Goal: Information Seeking & Learning: Learn about a topic

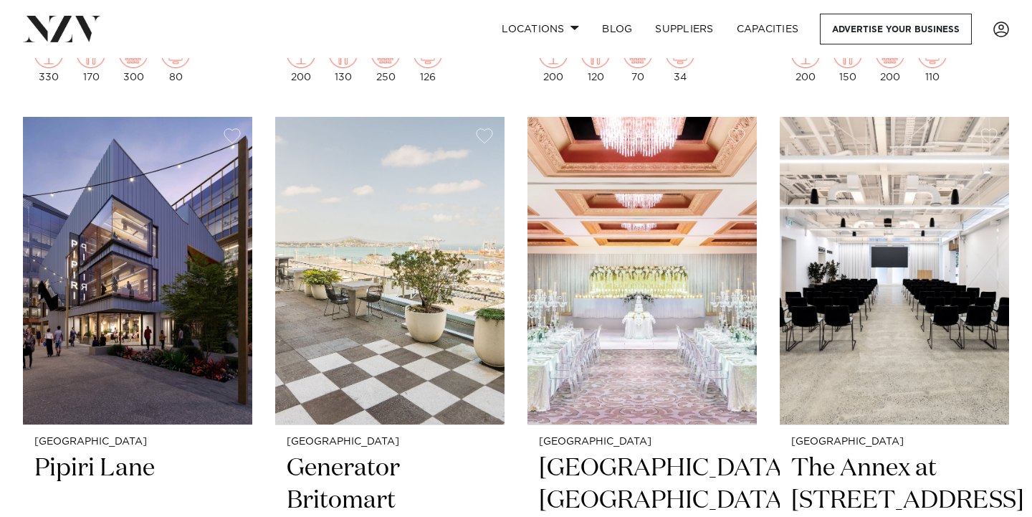
scroll to position [1504, 0]
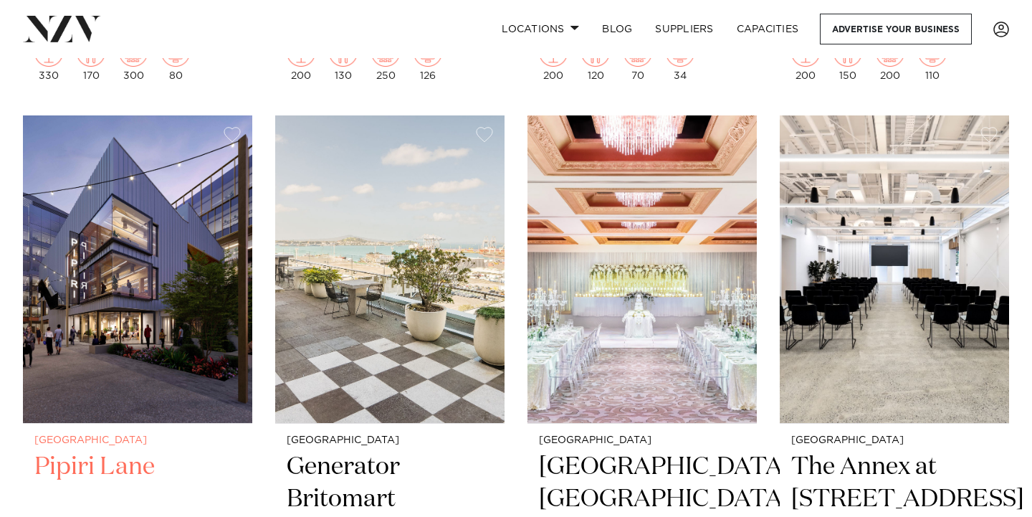
click at [171, 344] on img at bounding box center [137, 268] width 229 height 307
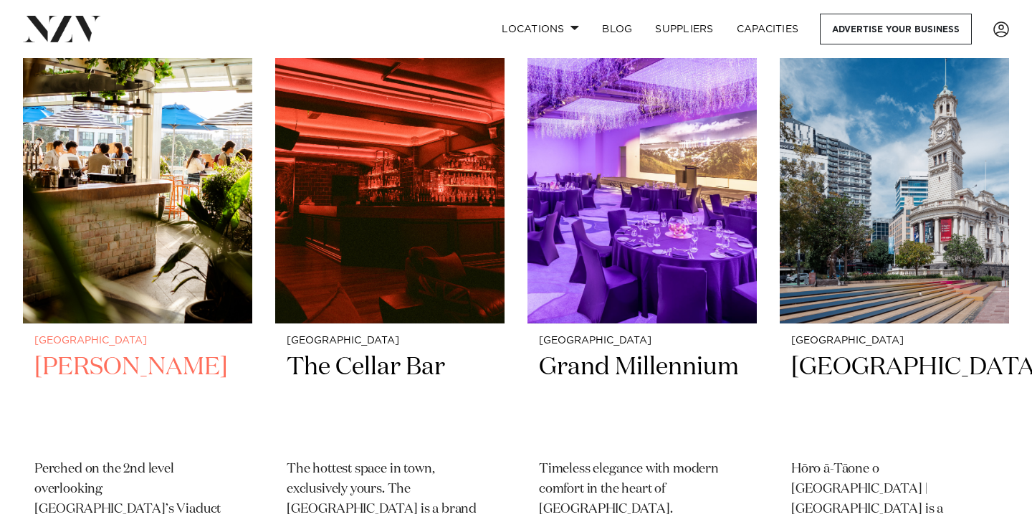
scroll to position [4108, 0]
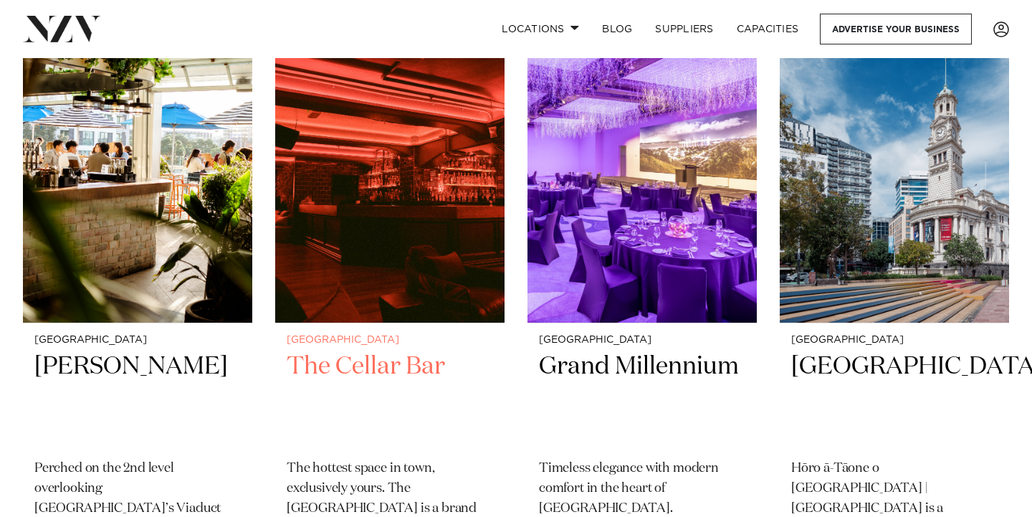
click at [398, 186] on img at bounding box center [389, 168] width 229 height 307
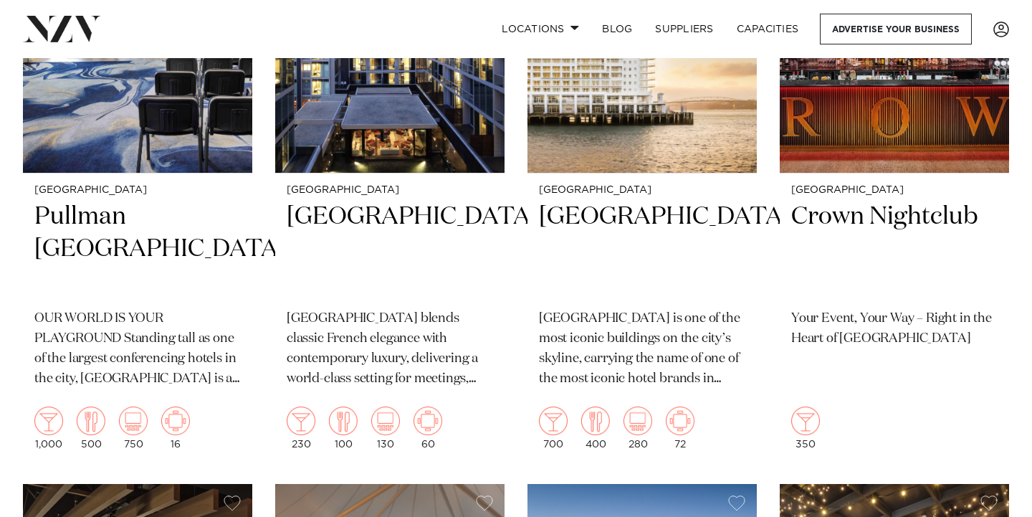
scroll to position [483, 0]
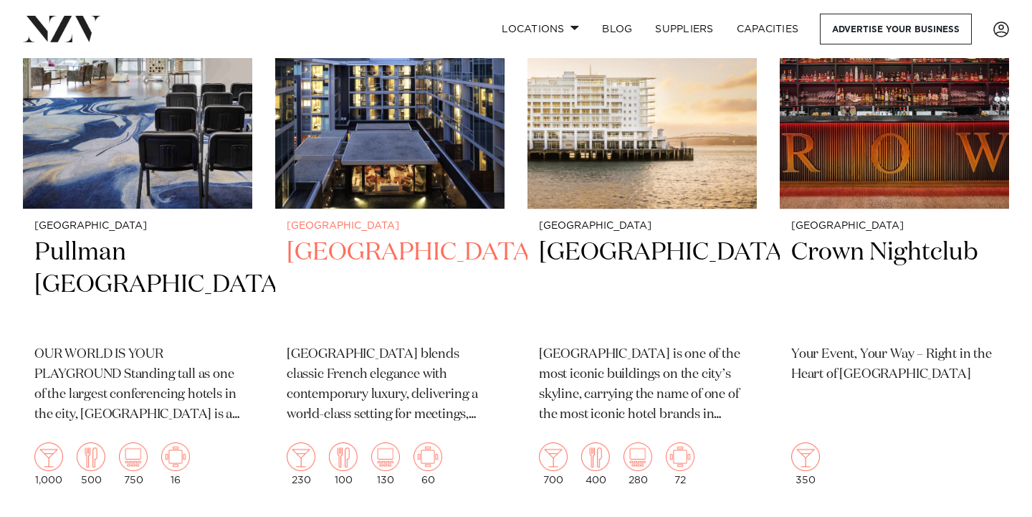
click at [388, 267] on h2 "Sofitel Auckland Viaduct Harbour" at bounding box center [390, 284] width 206 height 97
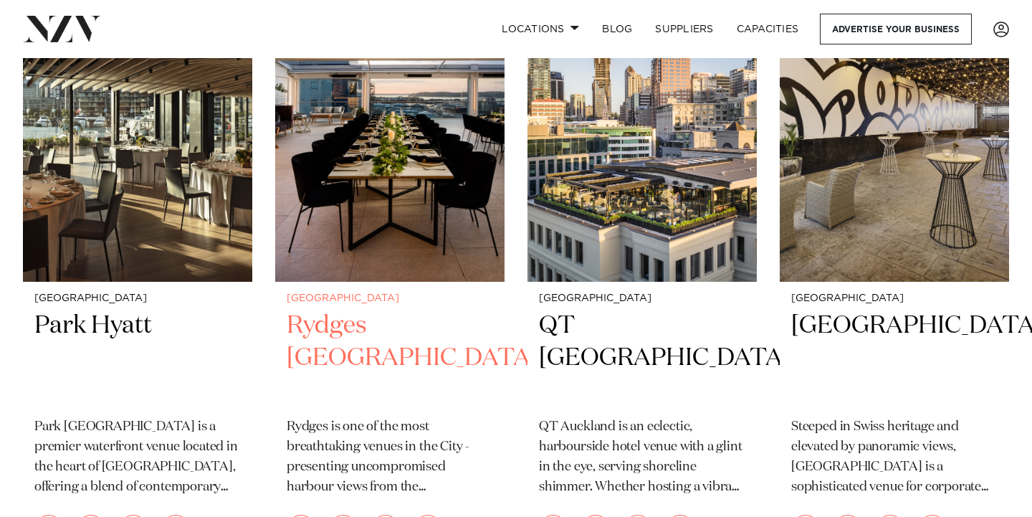
scroll to position [1001, 0]
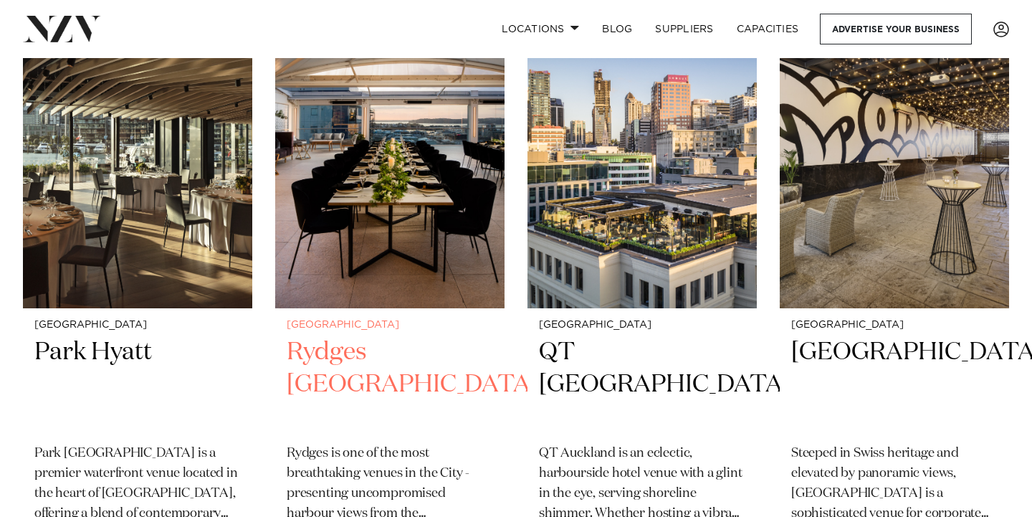
click at [364, 207] on img at bounding box center [389, 154] width 229 height 307
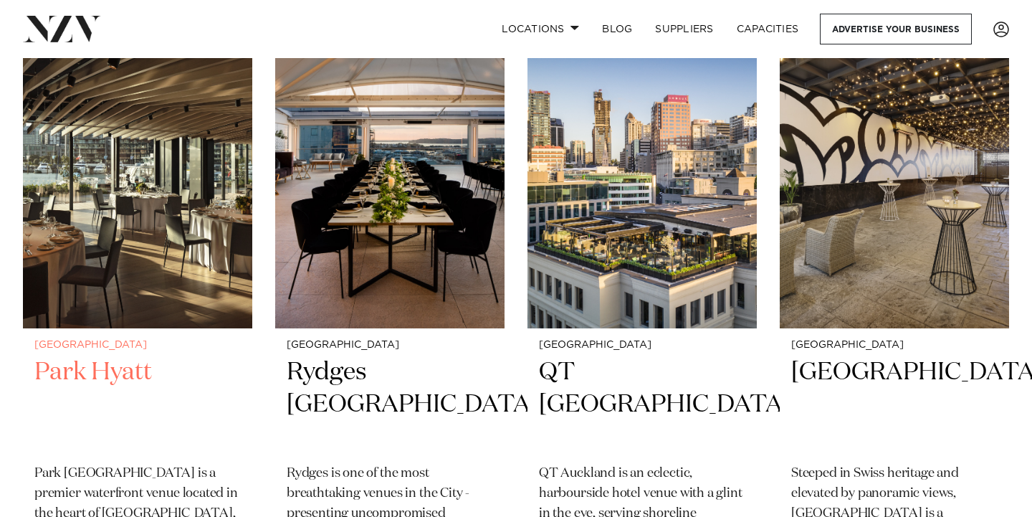
scroll to position [982, 0]
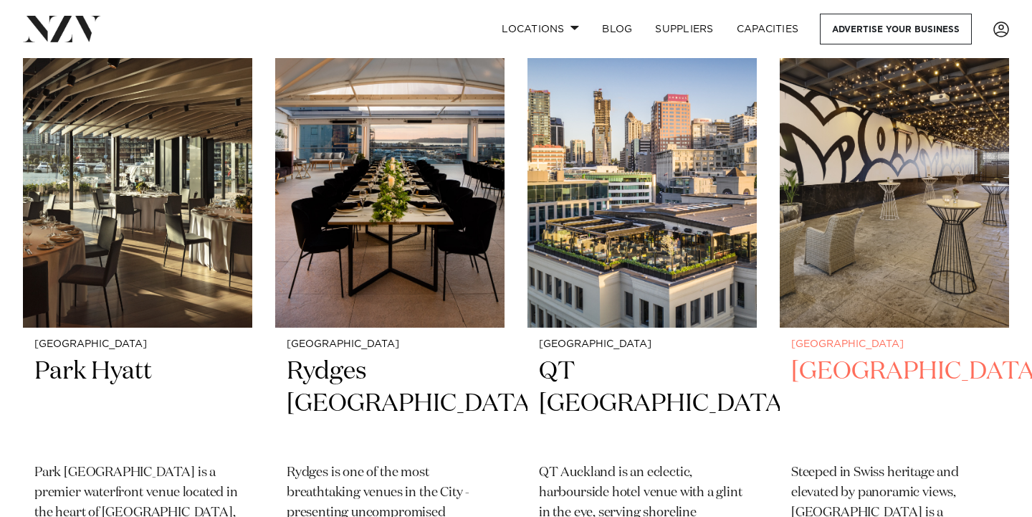
click at [863, 350] on div "Auckland Movenpick Hotel Auckland Steeped in Swiss heritage and elevated by pan…" at bounding box center [893, 470] width 229 height 287
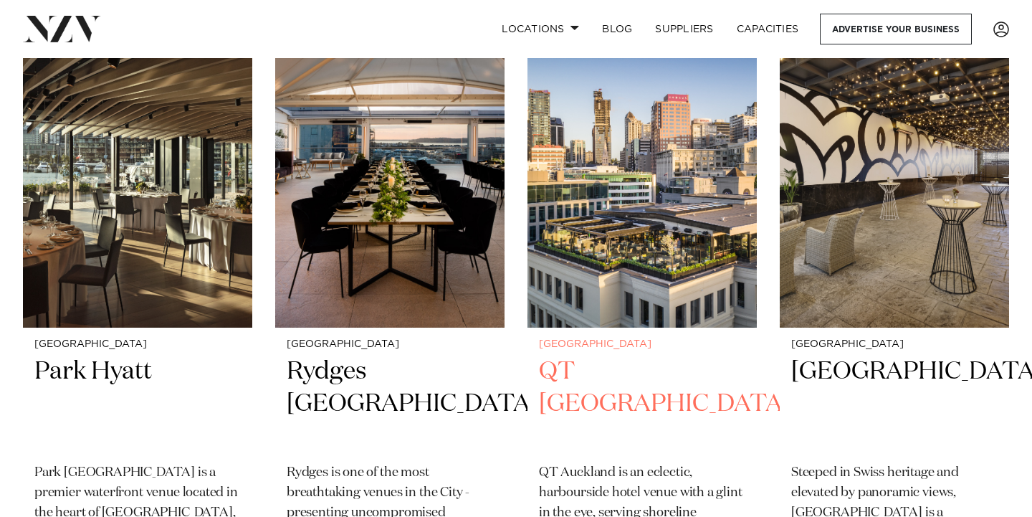
click at [560, 229] on img at bounding box center [641, 173] width 229 height 307
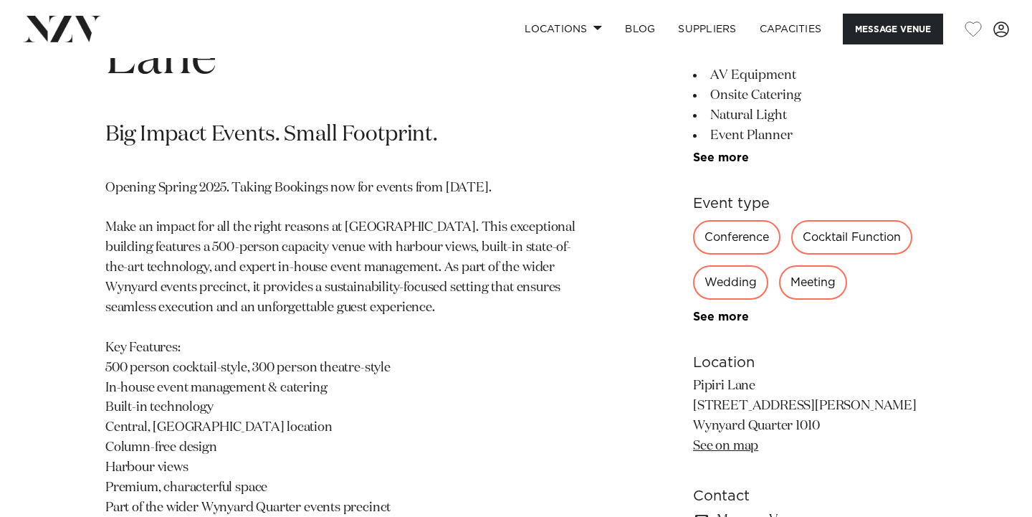
scroll to position [685, 0]
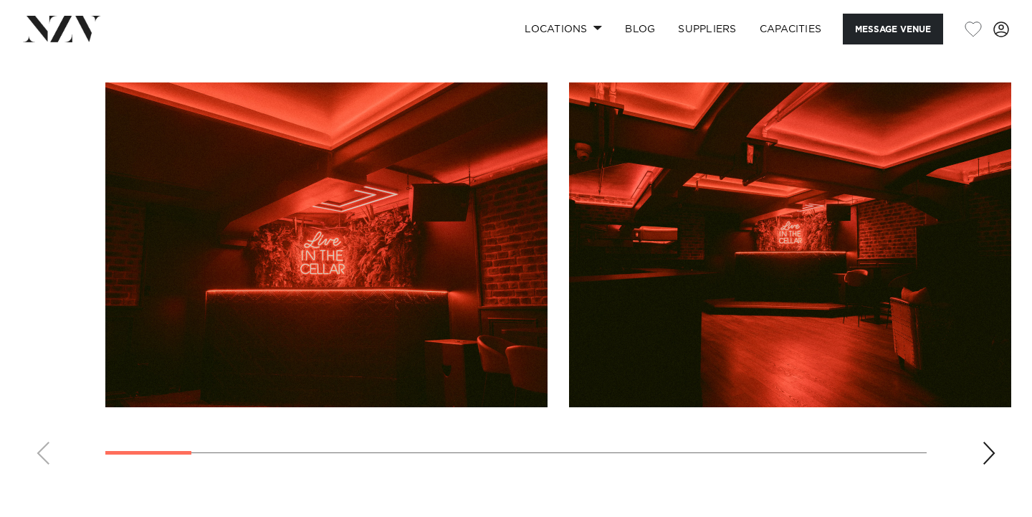
scroll to position [1403, 0]
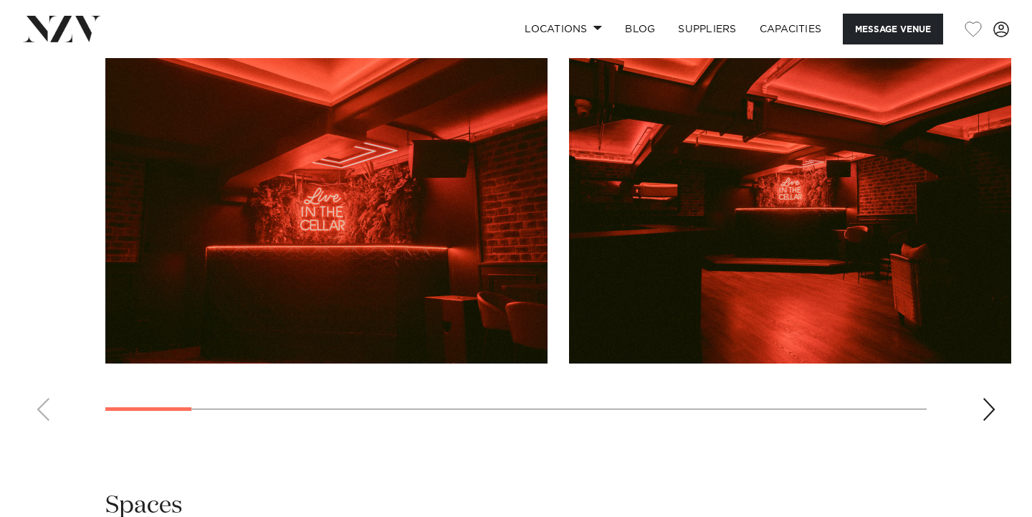
click at [990, 410] on div "Next slide" at bounding box center [988, 409] width 14 height 23
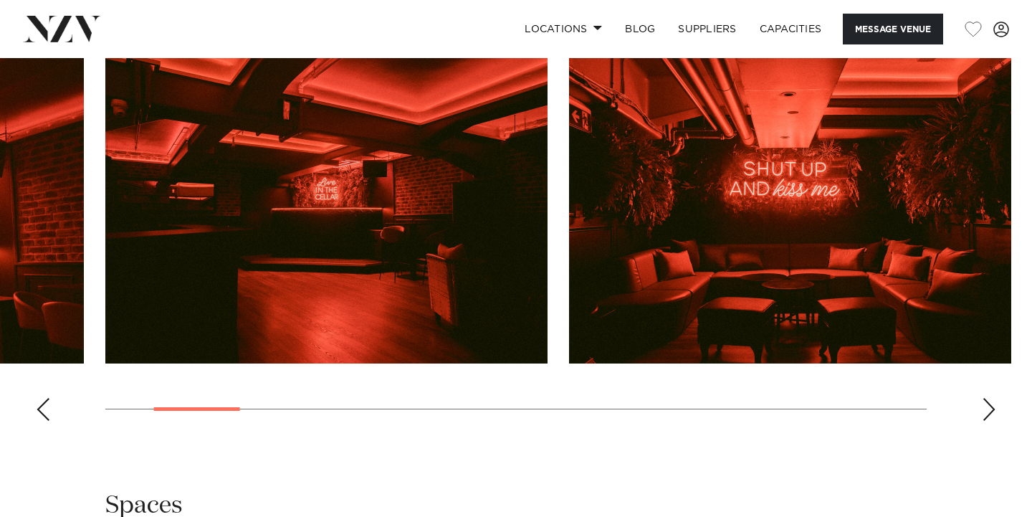
click at [990, 410] on div "Next slide" at bounding box center [988, 409] width 14 height 23
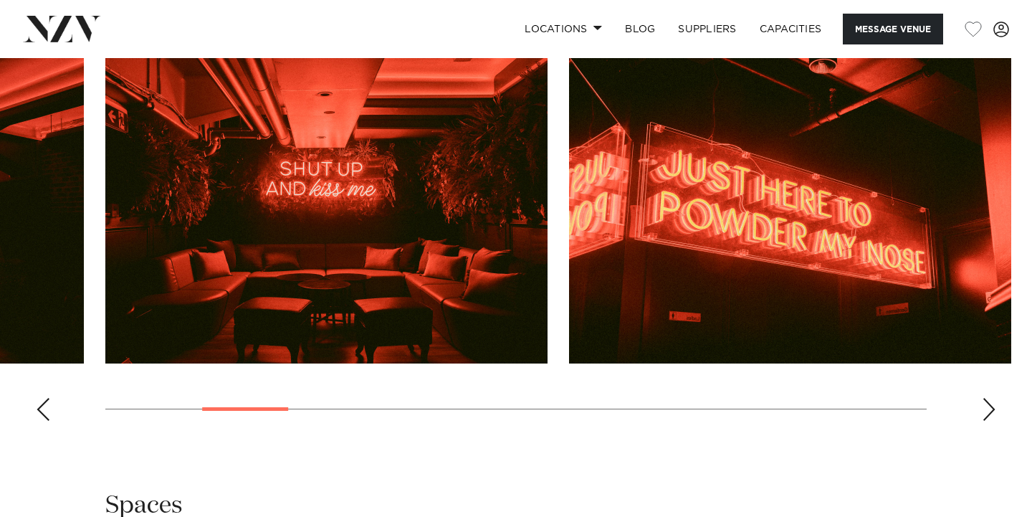
click at [990, 410] on div "Next slide" at bounding box center [988, 409] width 14 height 23
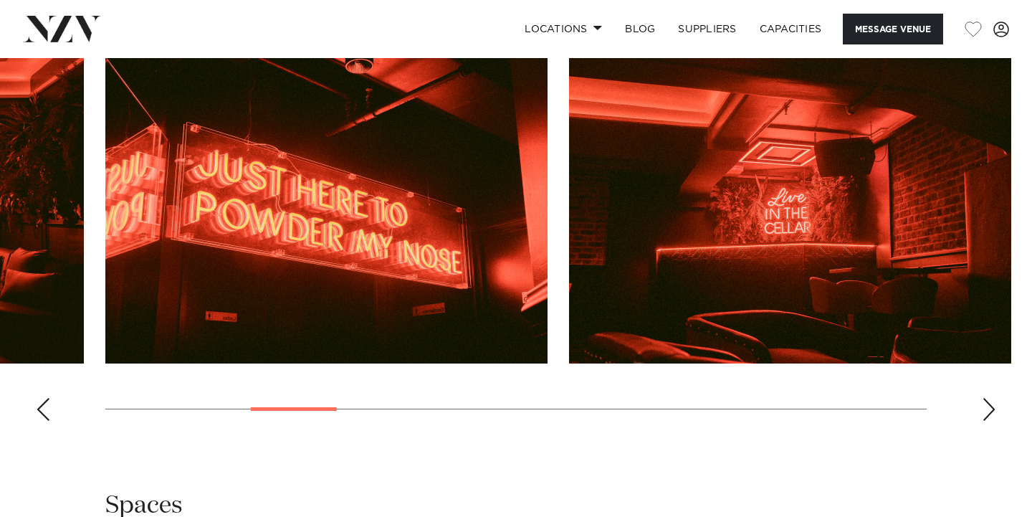
click at [990, 410] on div "Next slide" at bounding box center [988, 409] width 14 height 23
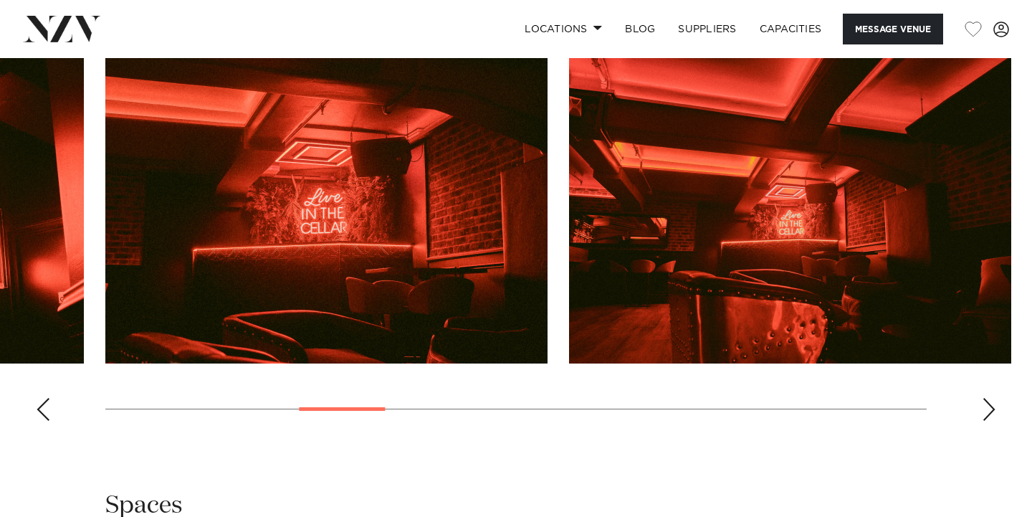
click at [990, 410] on div "Next slide" at bounding box center [988, 409] width 14 height 23
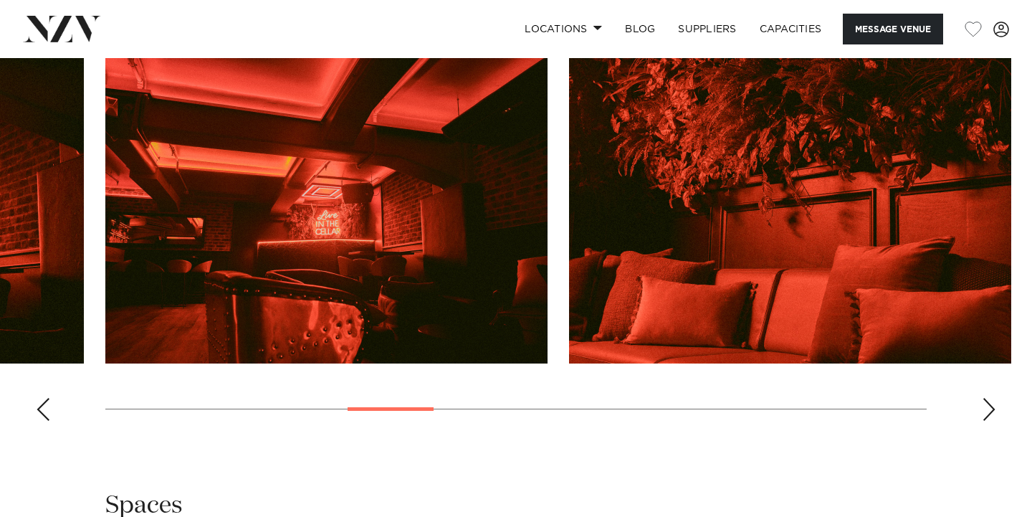
click at [990, 410] on div "Next slide" at bounding box center [988, 409] width 14 height 23
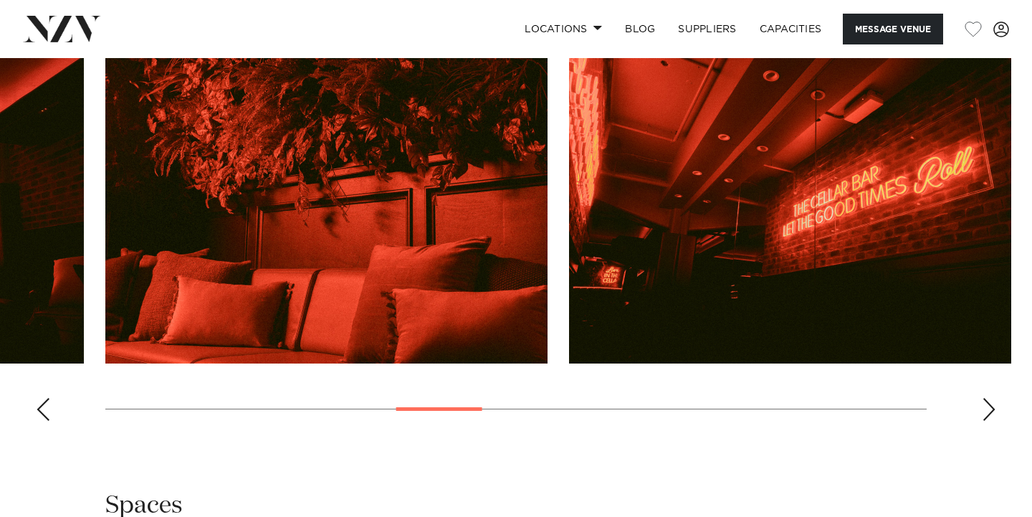
click at [990, 410] on div "Next slide" at bounding box center [988, 409] width 14 height 23
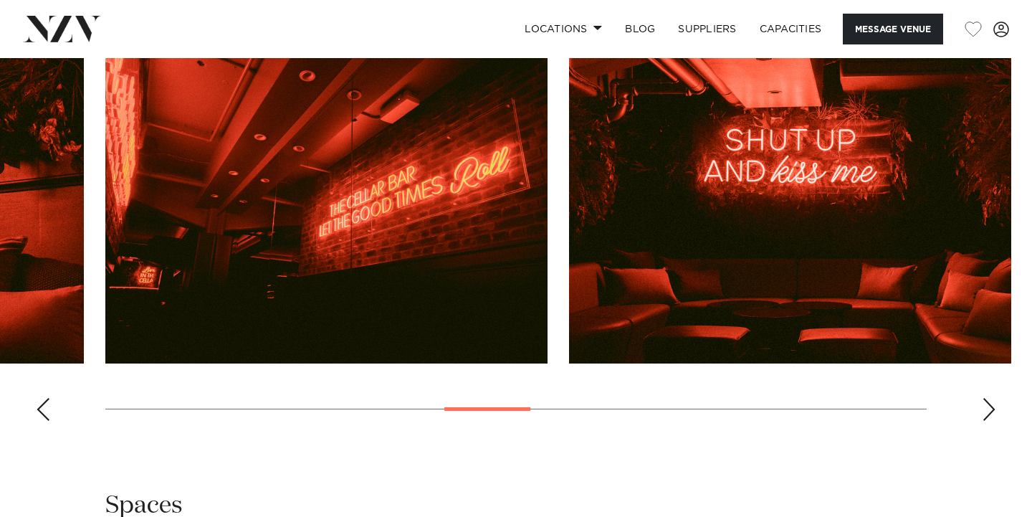
click at [990, 410] on div "Next slide" at bounding box center [988, 409] width 14 height 23
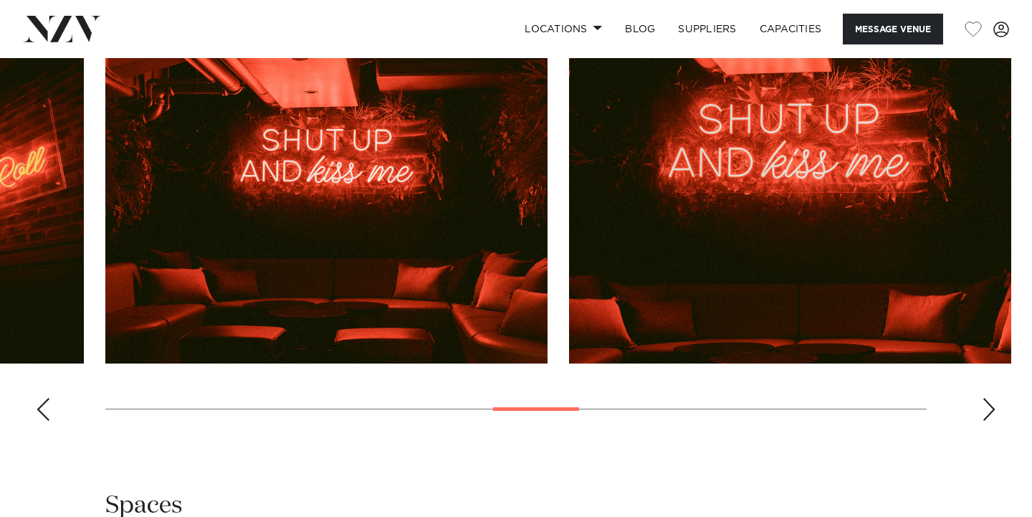
click at [990, 410] on div "Next slide" at bounding box center [988, 409] width 14 height 23
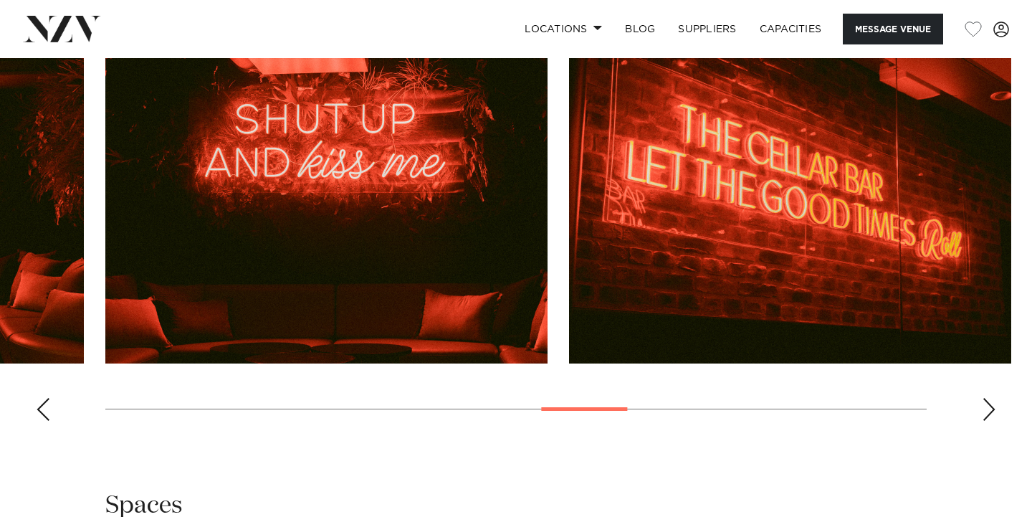
click at [990, 410] on div "Next slide" at bounding box center [988, 409] width 14 height 23
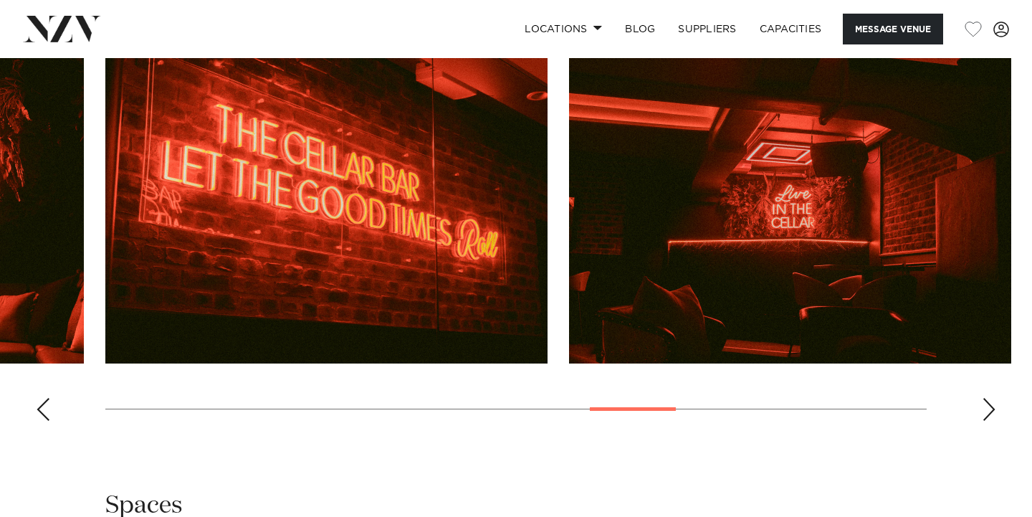
click at [990, 410] on div "Next slide" at bounding box center [988, 409] width 14 height 23
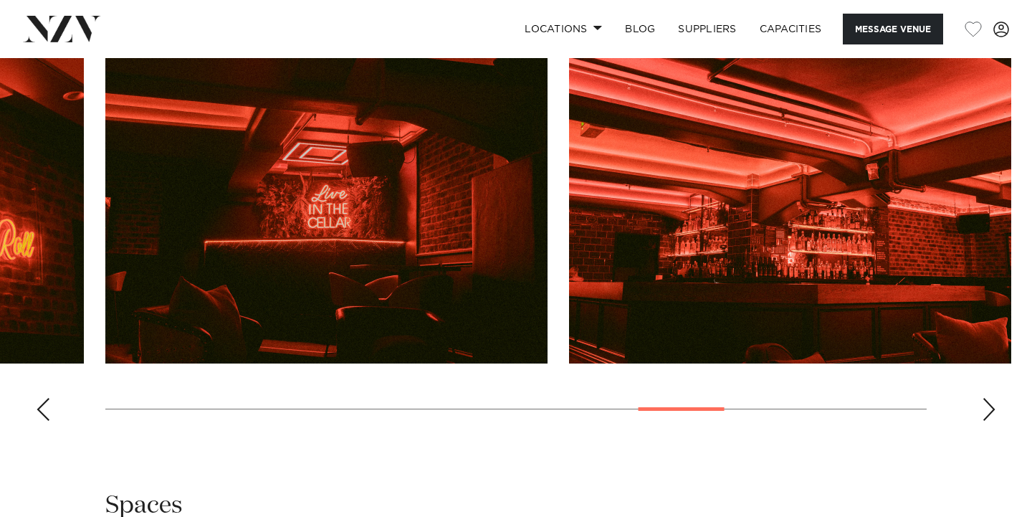
click at [990, 410] on div "Next slide" at bounding box center [988, 409] width 14 height 23
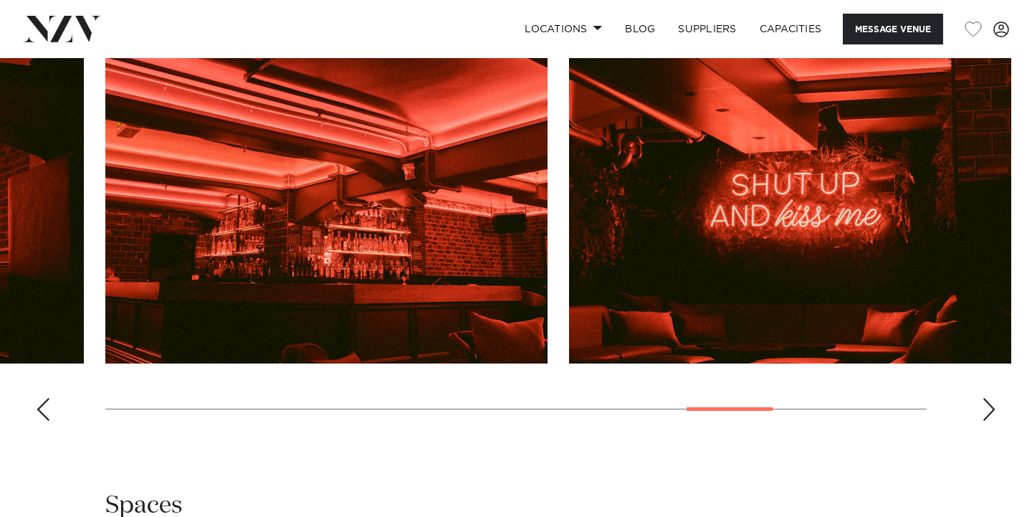
click at [990, 410] on div "Next slide" at bounding box center [988, 409] width 14 height 23
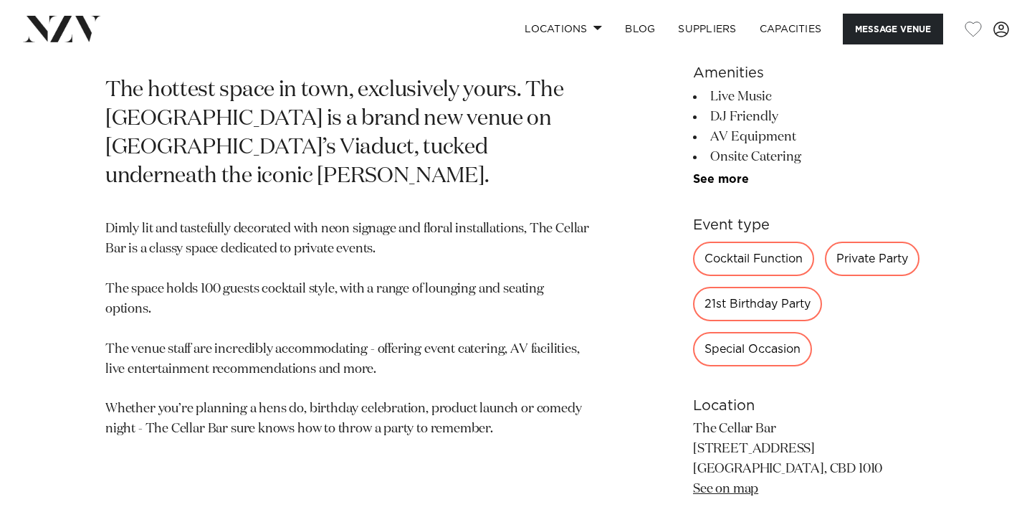
scroll to position [670, 0]
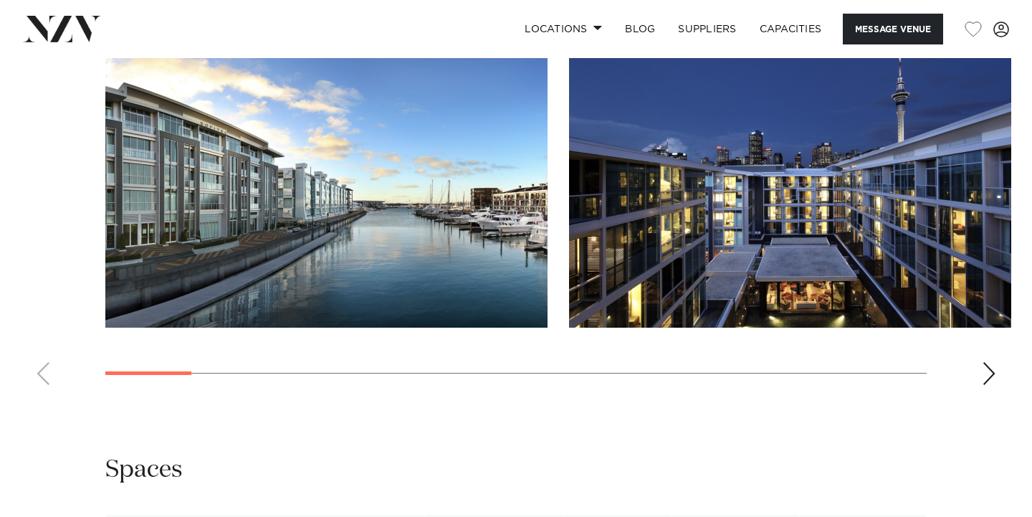
scroll to position [1610, 0]
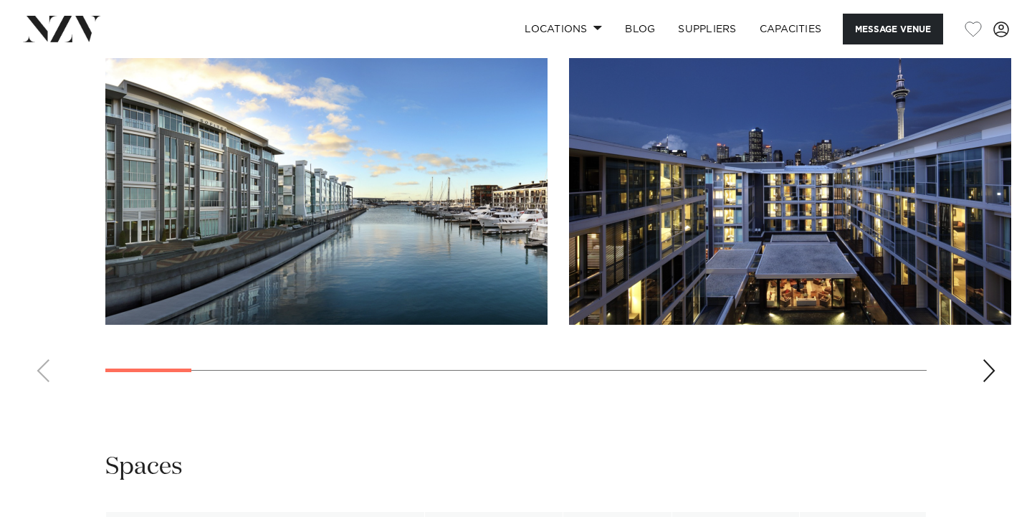
click at [983, 382] on div "Next slide" at bounding box center [988, 370] width 14 height 23
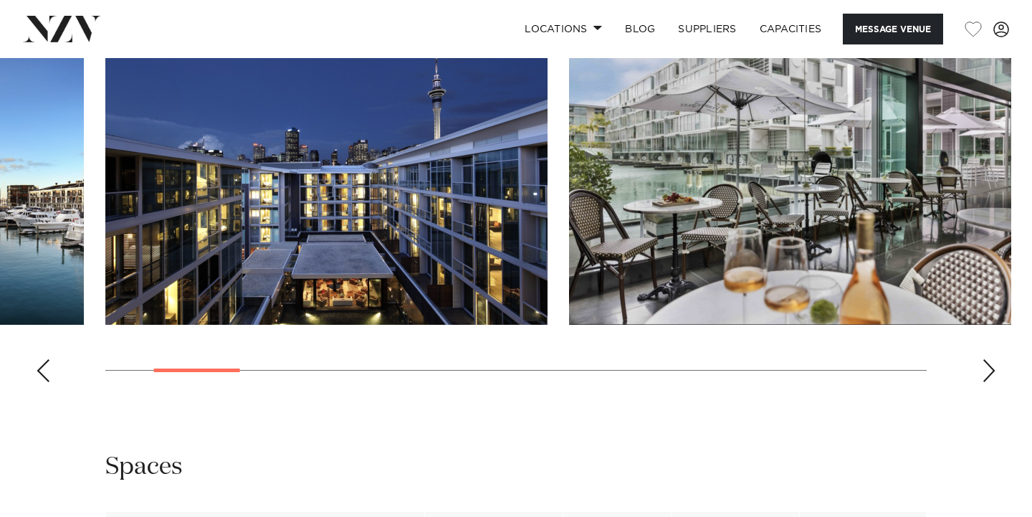
click at [983, 382] on div "Next slide" at bounding box center [988, 370] width 14 height 23
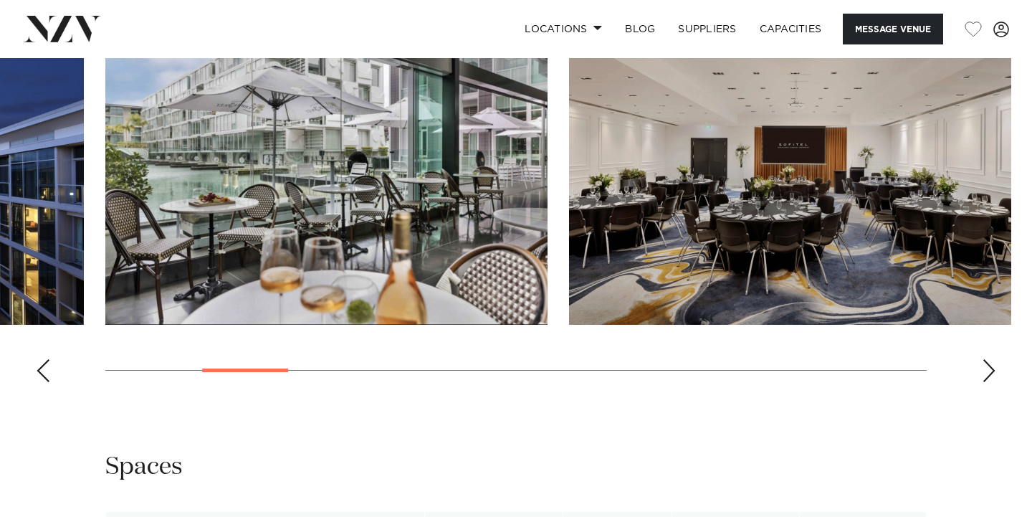
click at [983, 382] on div "Next slide" at bounding box center [988, 370] width 14 height 23
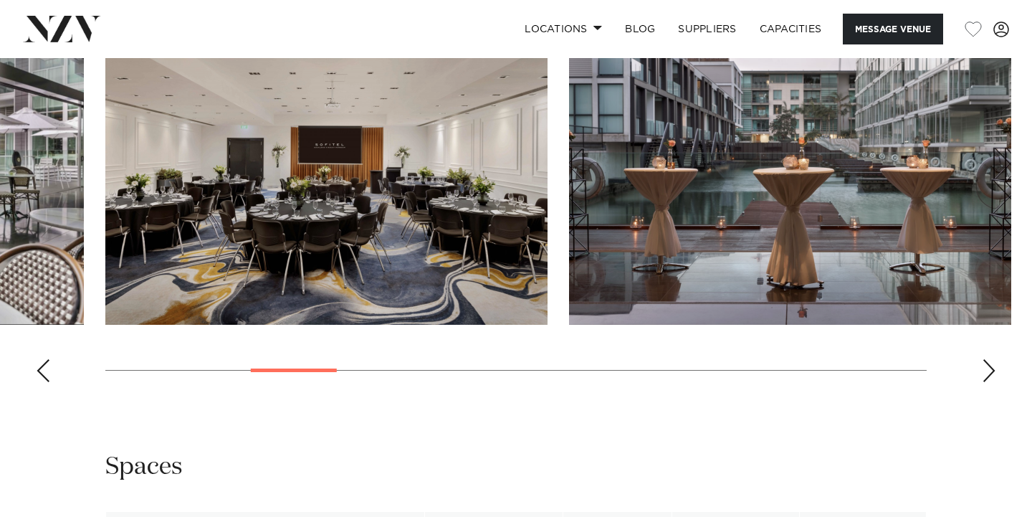
click at [983, 382] on div "Next slide" at bounding box center [988, 370] width 14 height 23
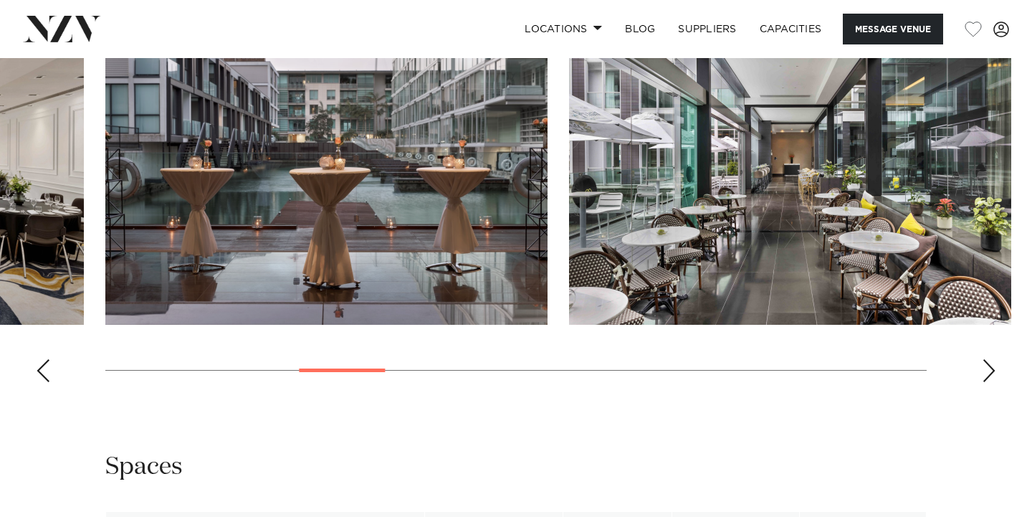
click at [983, 382] on div "Next slide" at bounding box center [988, 370] width 14 height 23
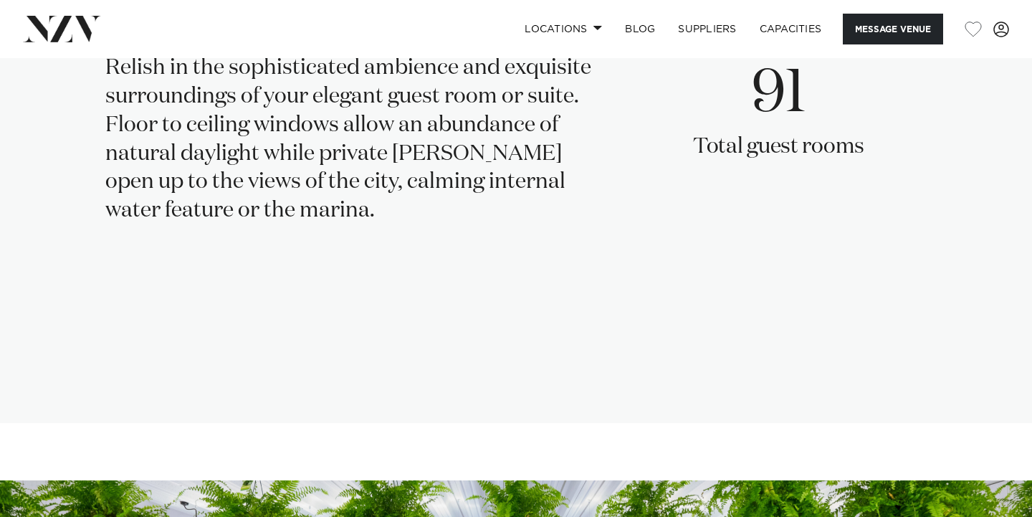
scroll to position [2570, 0]
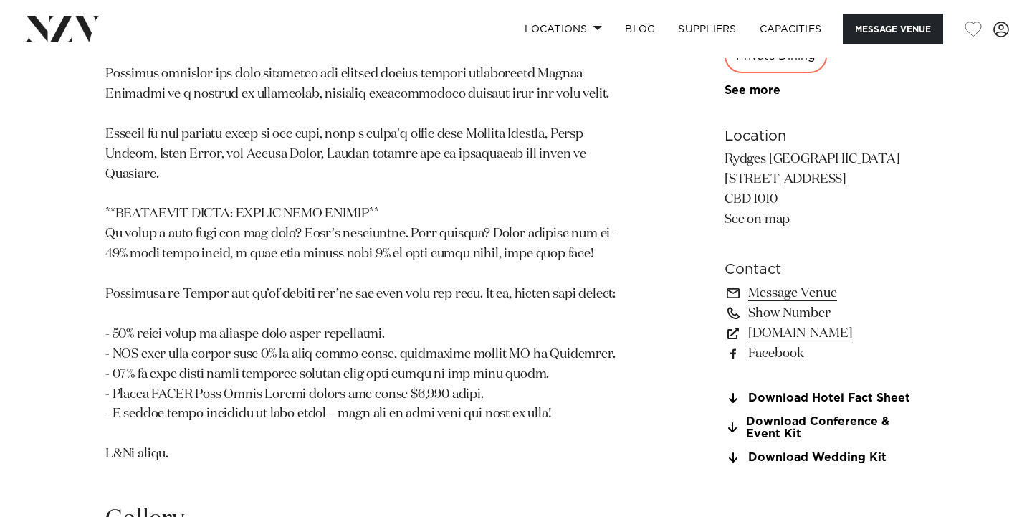
scroll to position [1460, 0]
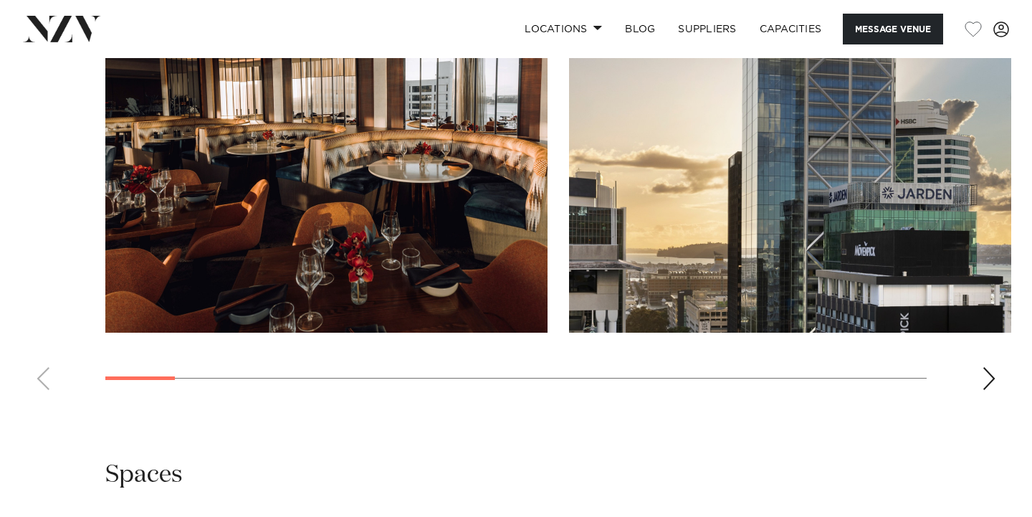
scroll to position [1457, 0]
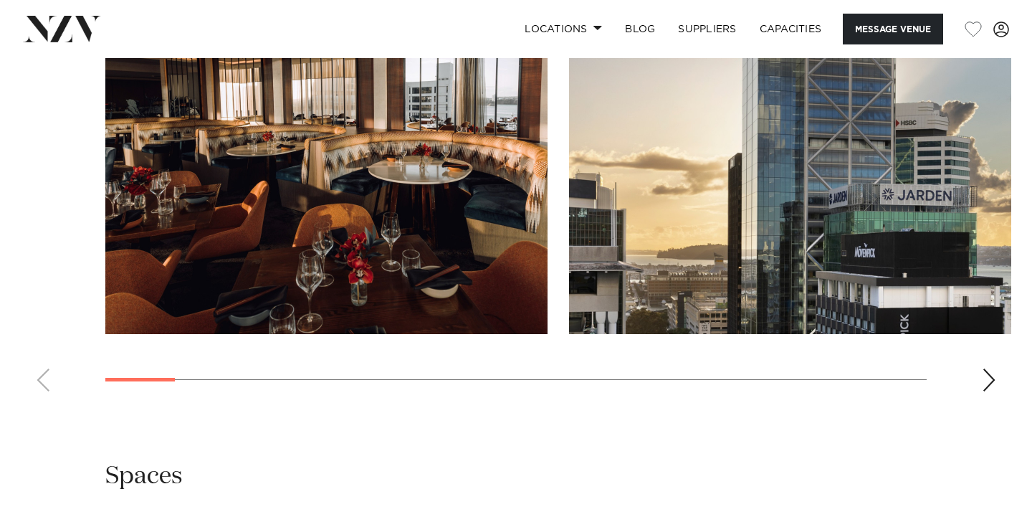
click at [983, 391] on div "Next slide" at bounding box center [988, 379] width 14 height 23
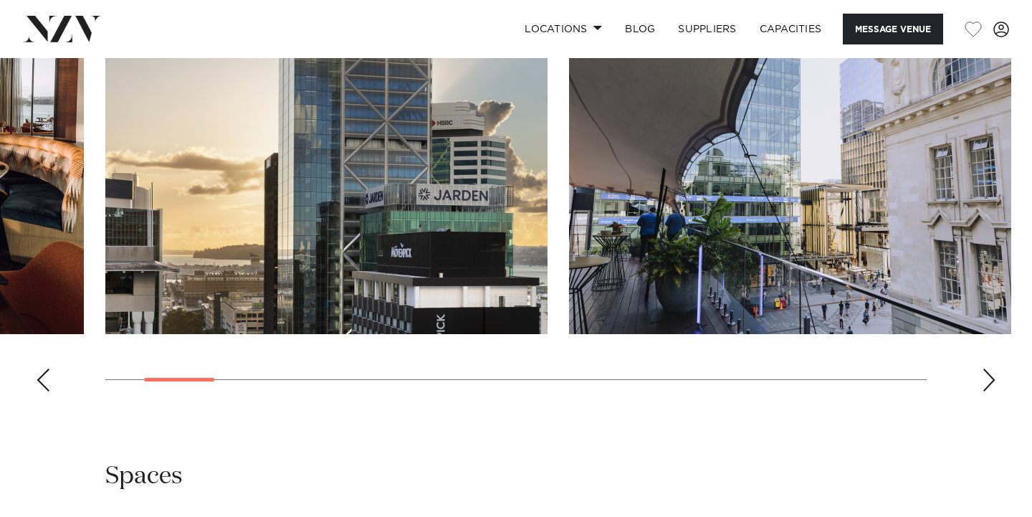
click at [983, 391] on div "Next slide" at bounding box center [988, 379] width 14 height 23
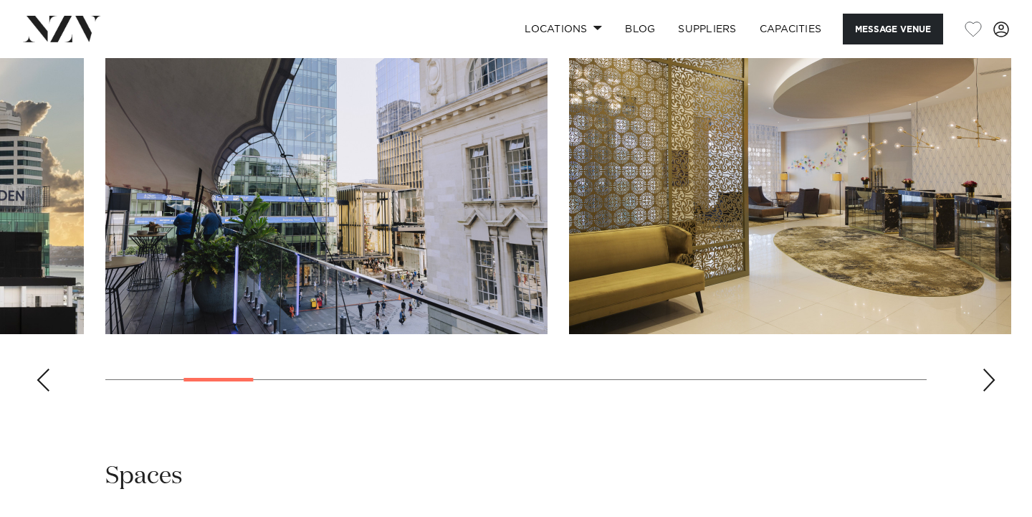
click at [983, 391] on div "Next slide" at bounding box center [988, 379] width 14 height 23
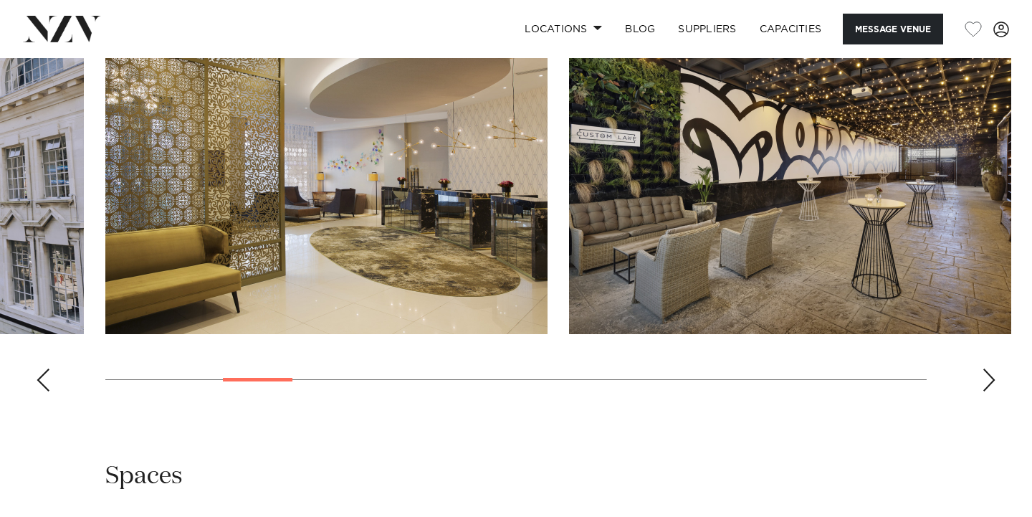
click at [983, 391] on div "Next slide" at bounding box center [988, 379] width 14 height 23
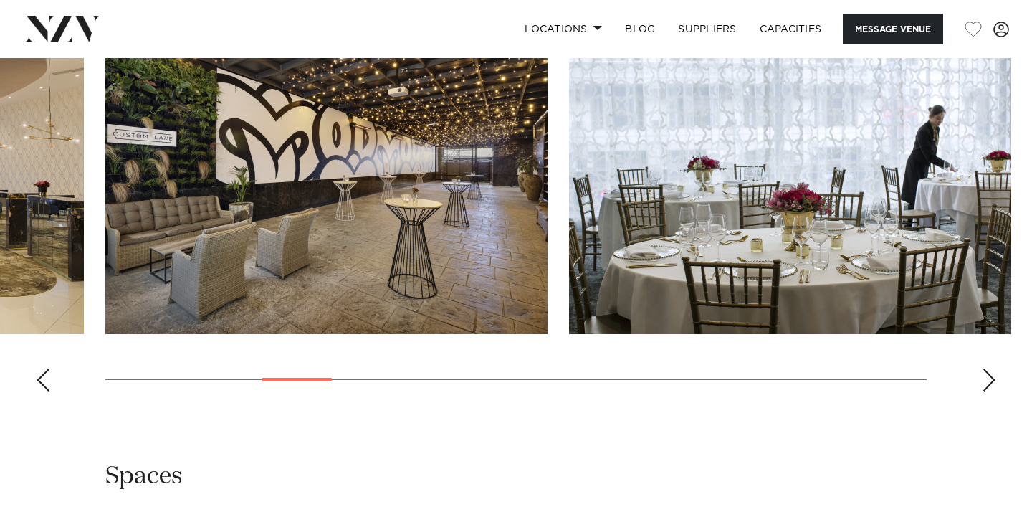
click at [983, 391] on div "Next slide" at bounding box center [988, 379] width 14 height 23
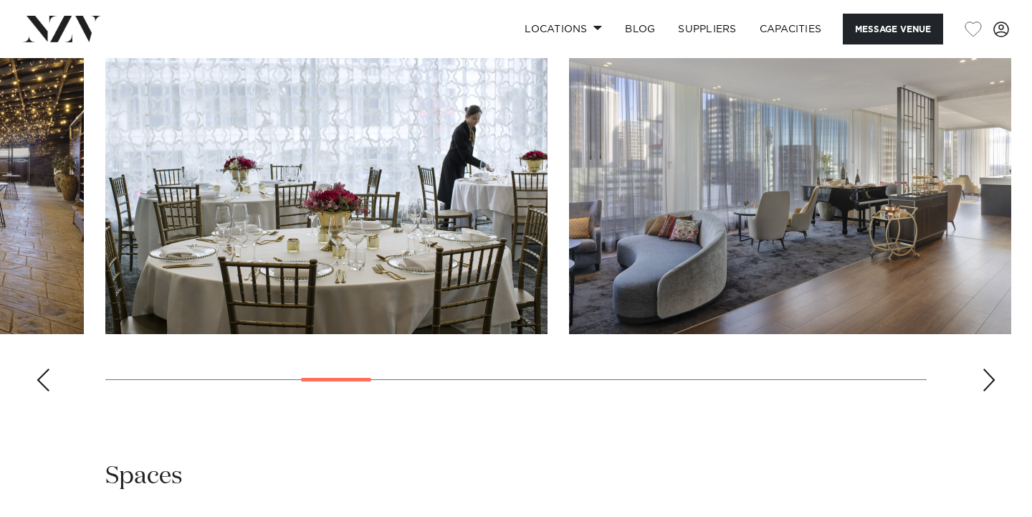
click at [983, 391] on div "Next slide" at bounding box center [988, 379] width 14 height 23
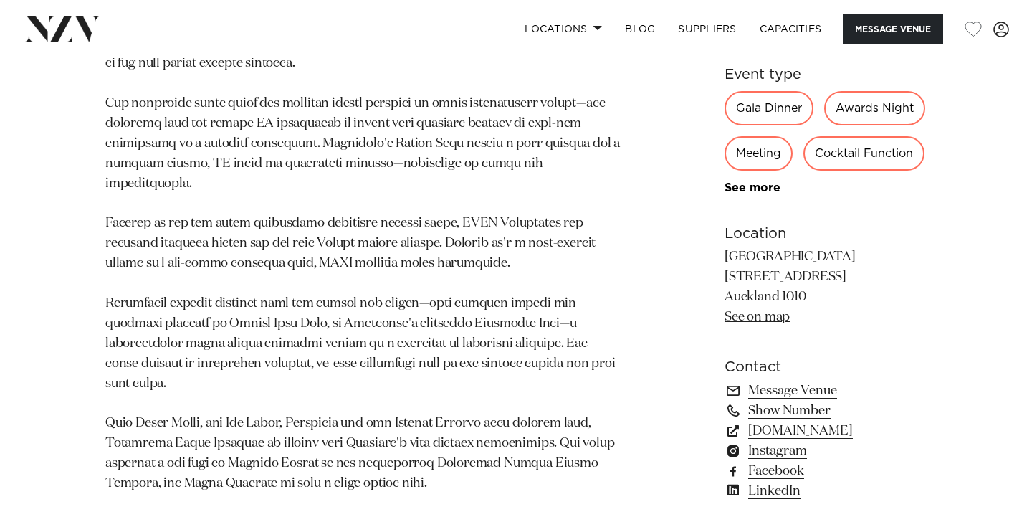
scroll to position [813, 0]
click at [868, 171] on div "Cocktail Function" at bounding box center [863, 154] width 121 height 34
click at [728, 194] on link "See more" at bounding box center [780, 188] width 112 height 11
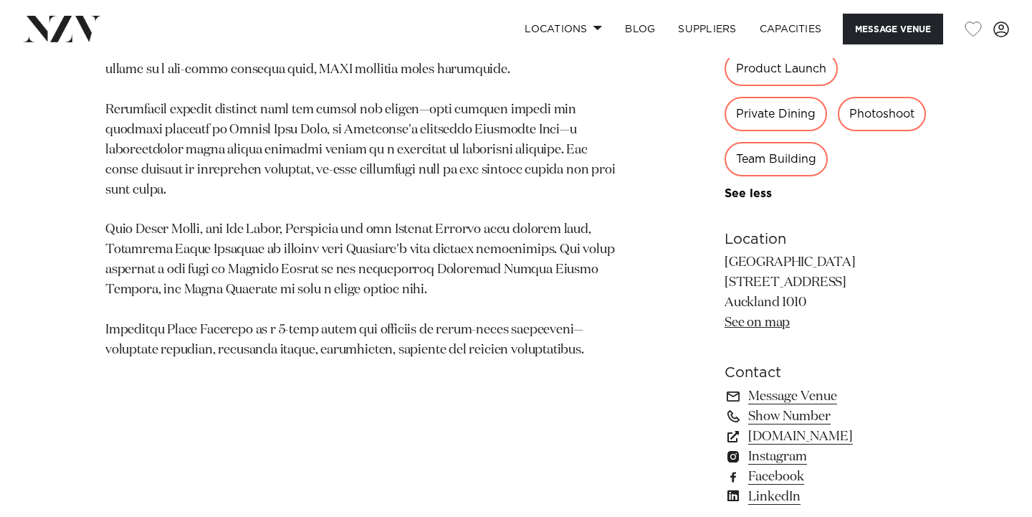
scroll to position [1141, 0]
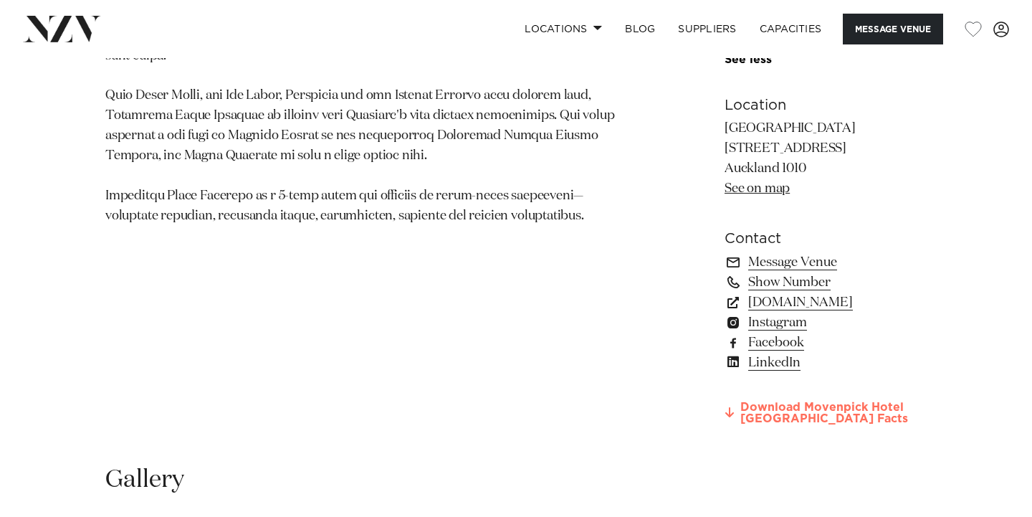
click at [751, 401] on link "Download Movenpick Hotel Auckland Facts" at bounding box center [825, 413] width 202 height 24
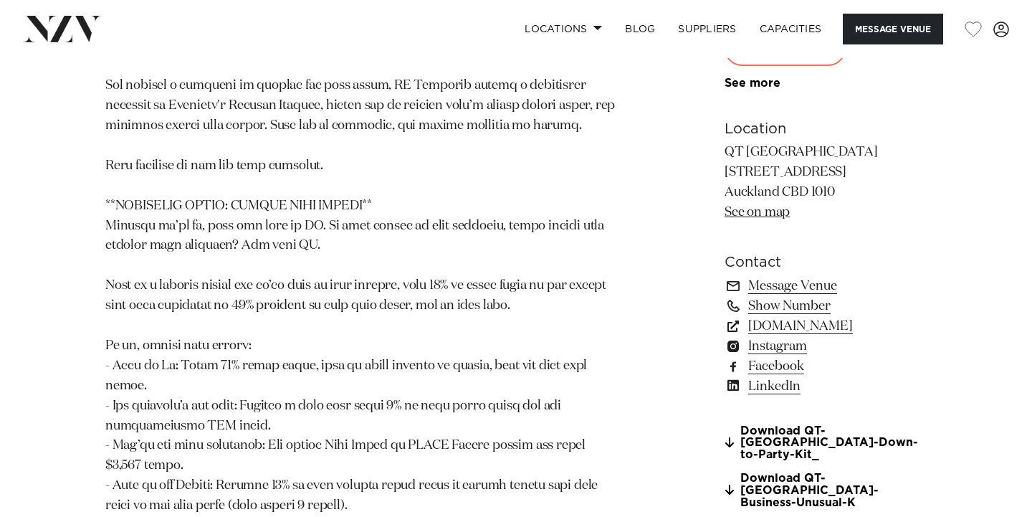
scroll to position [1451, 0]
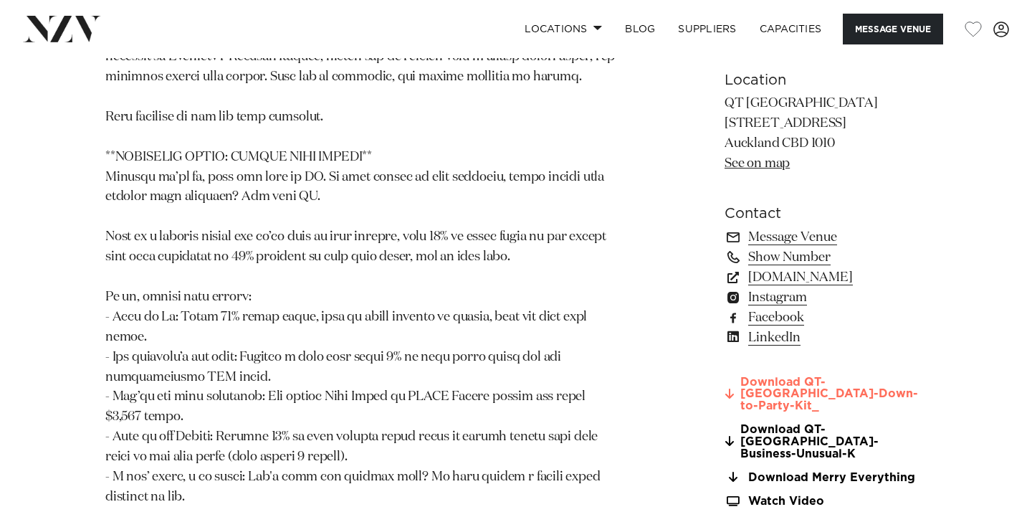
click at [754, 375] on link "Download QT-[GEOGRAPHIC_DATA]-Down-to-Party-Kit_" at bounding box center [825, 393] width 202 height 36
